Goal: Navigation & Orientation: Find specific page/section

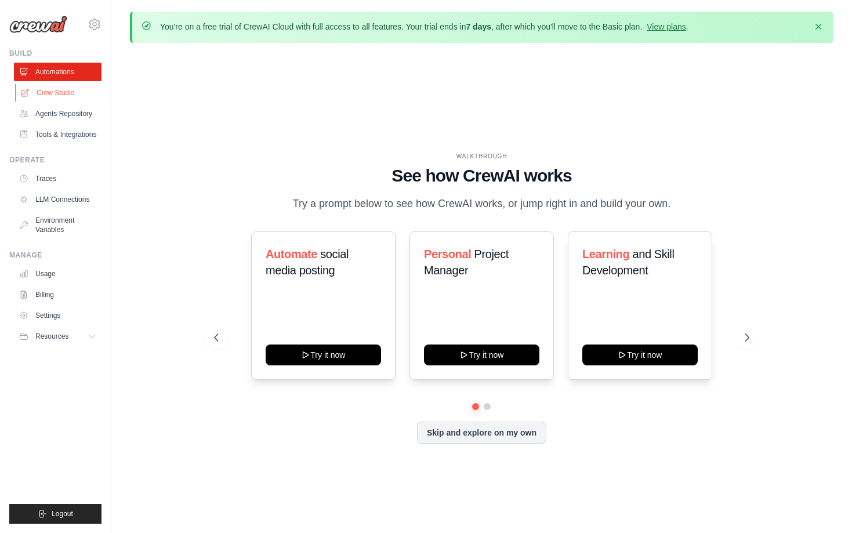
click at [74, 94] on link "Crew Studio" at bounding box center [59, 93] width 88 height 19
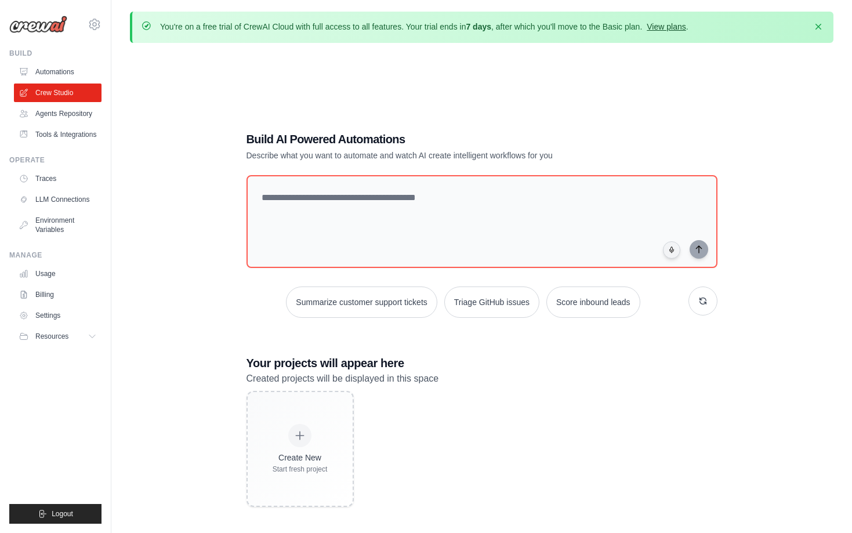
click at [669, 26] on link "View plans" at bounding box center [666, 26] width 39 height 9
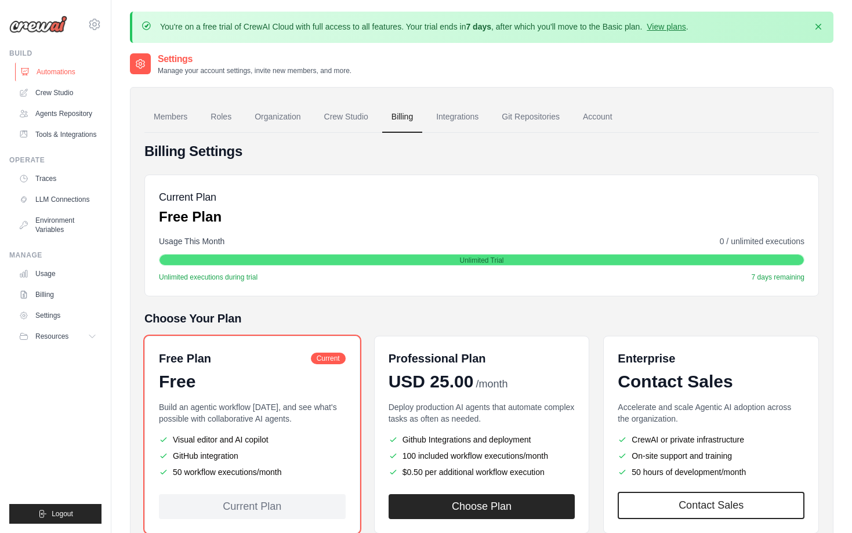
click at [67, 68] on link "Automations" at bounding box center [59, 72] width 88 height 19
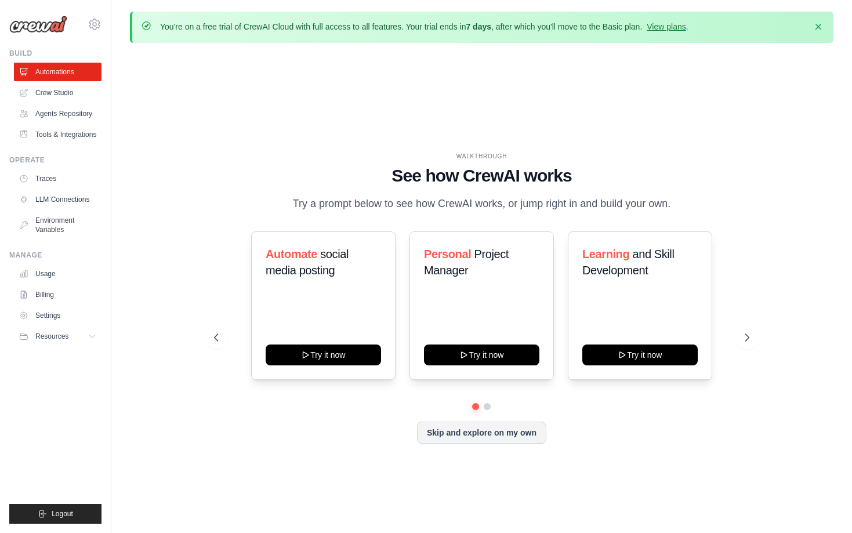
click at [58, 92] on link "Crew Studio" at bounding box center [58, 93] width 88 height 19
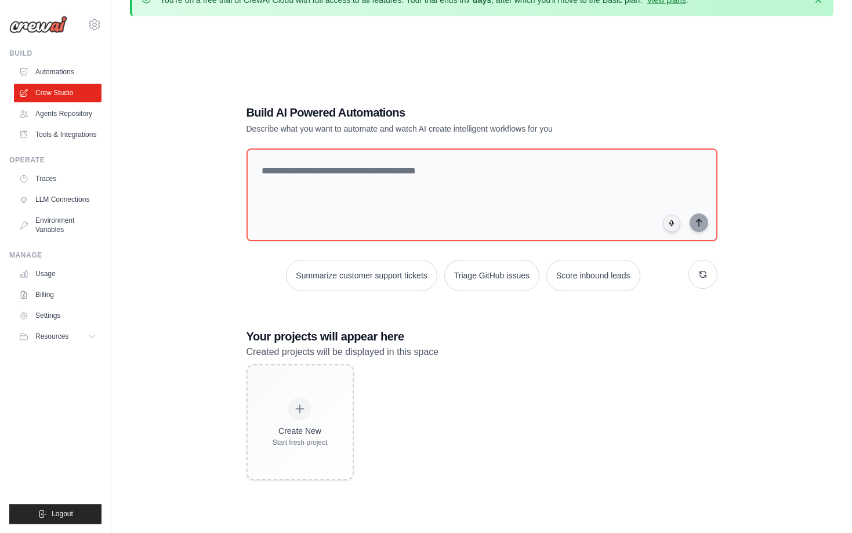
scroll to position [5, 0]
